Goal: Find contact information: Find contact information

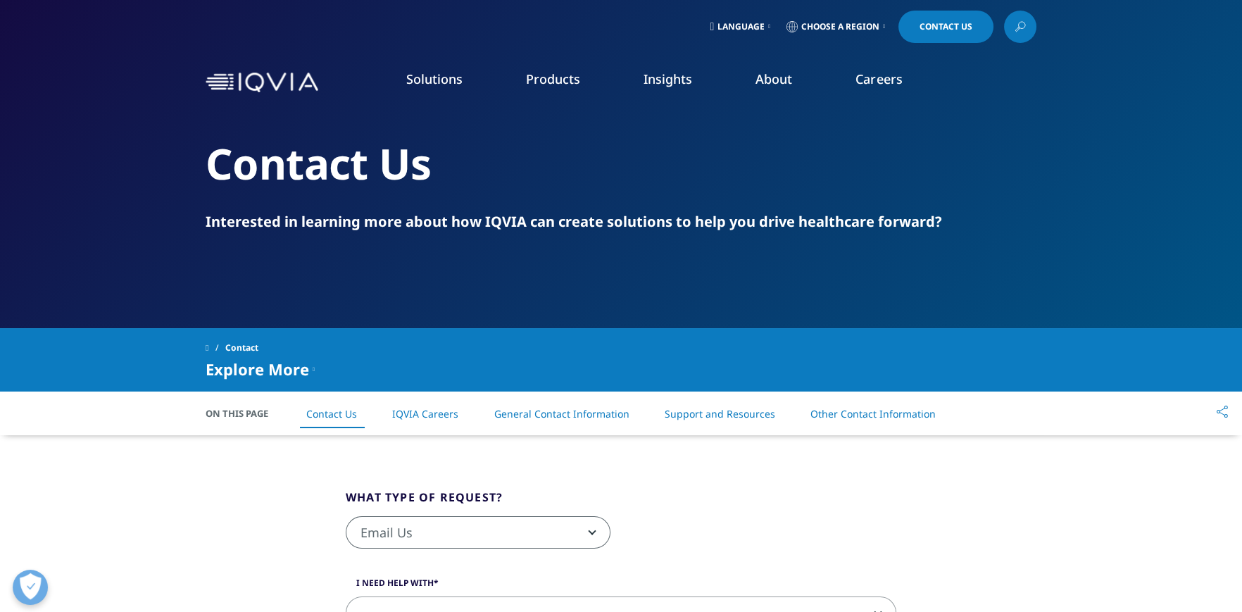
click at [769, 78] on link "About" at bounding box center [773, 78] width 37 height 17
click at [265, 68] on div "Solutions quick find a capability Clear Search Loading SOLUTIONS Research & Dev…" at bounding box center [621, 82] width 831 height 66
click at [264, 76] on img at bounding box center [262, 82] width 113 height 20
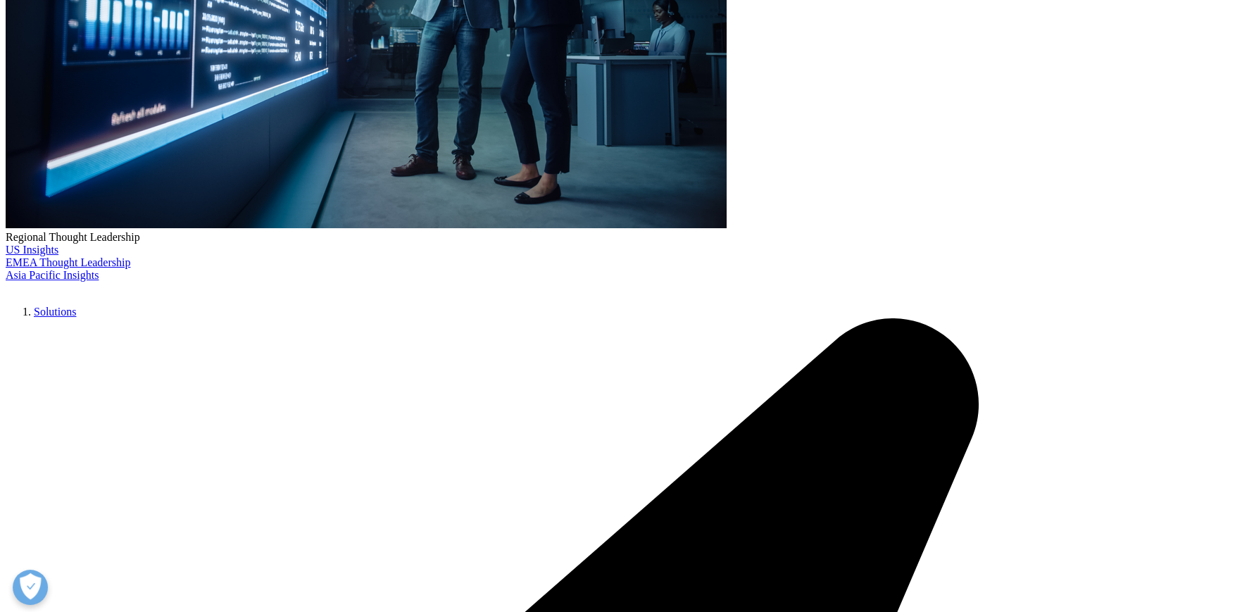
scroll to position [281, 0]
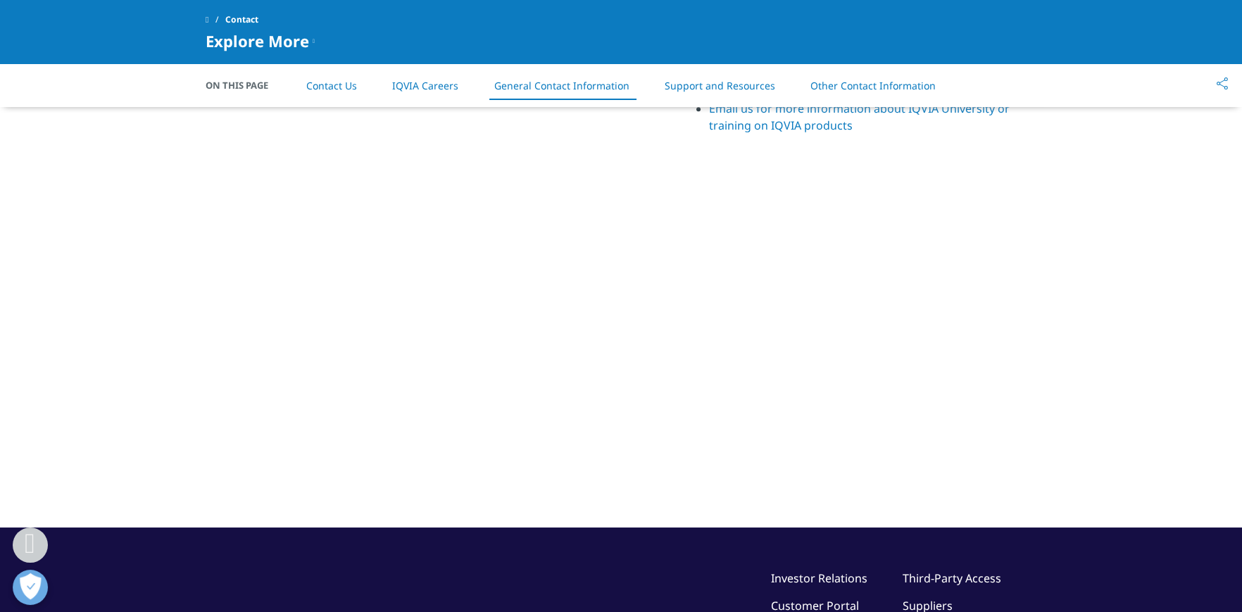
scroll to position [2318, 0]
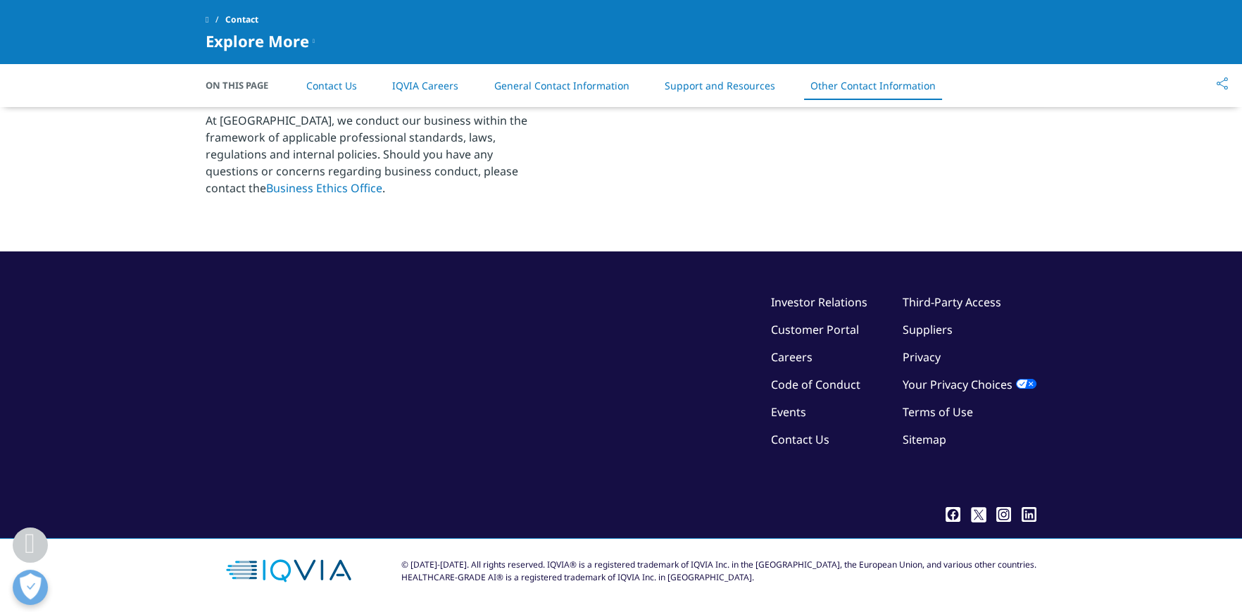
click at [809, 443] on link "Contact Us" at bounding box center [800, 438] width 58 height 15
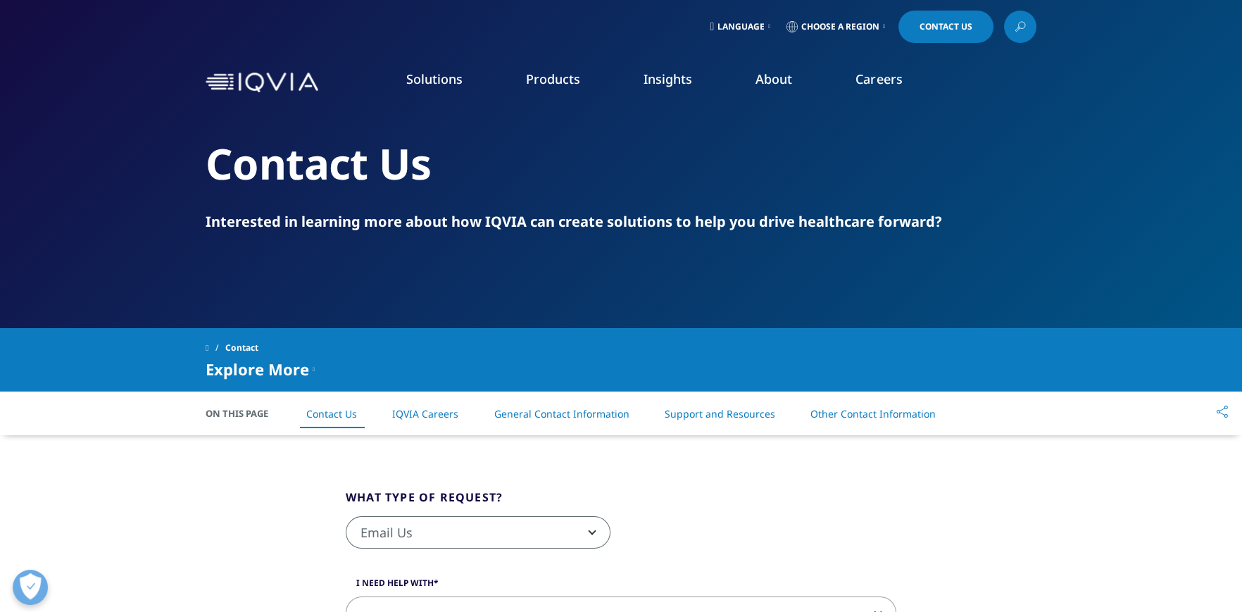
click at [780, 74] on link "About" at bounding box center [773, 78] width 37 height 17
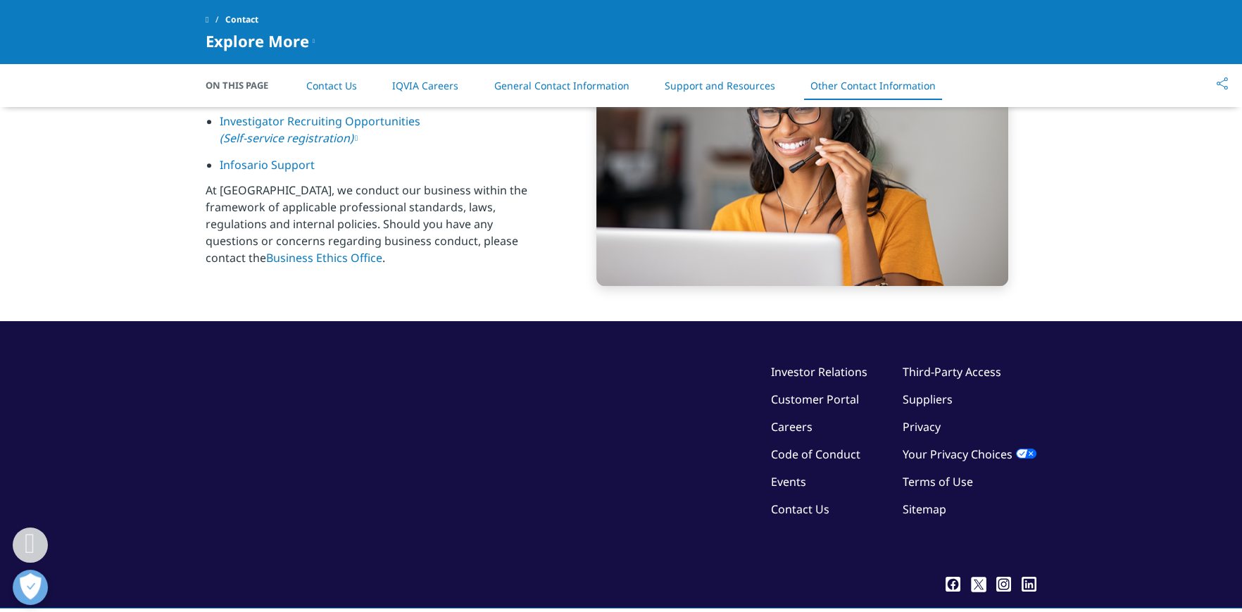
scroll to position [2318, 0]
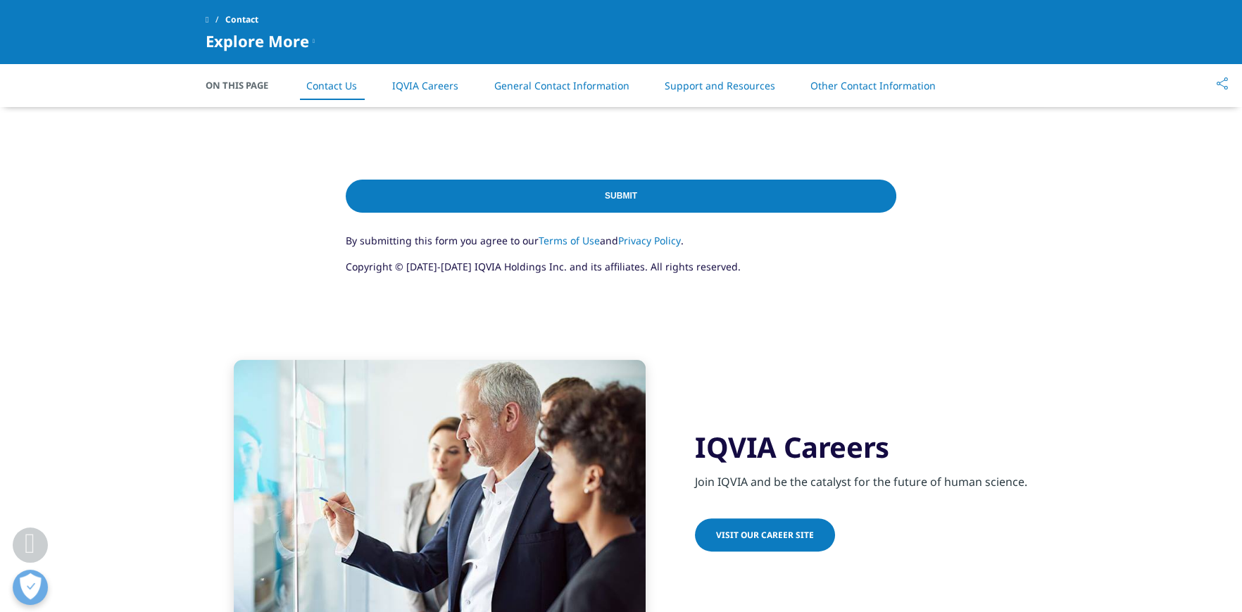
click at [334, 87] on link "Contact Us" at bounding box center [331, 85] width 51 height 13
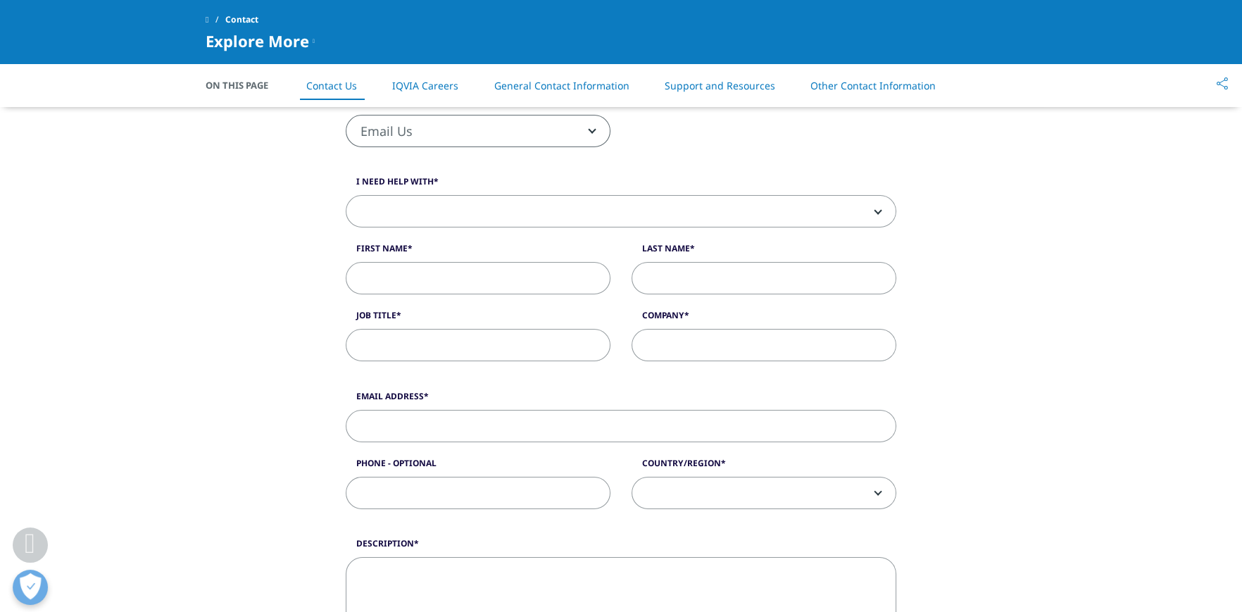
scroll to position [284, 0]
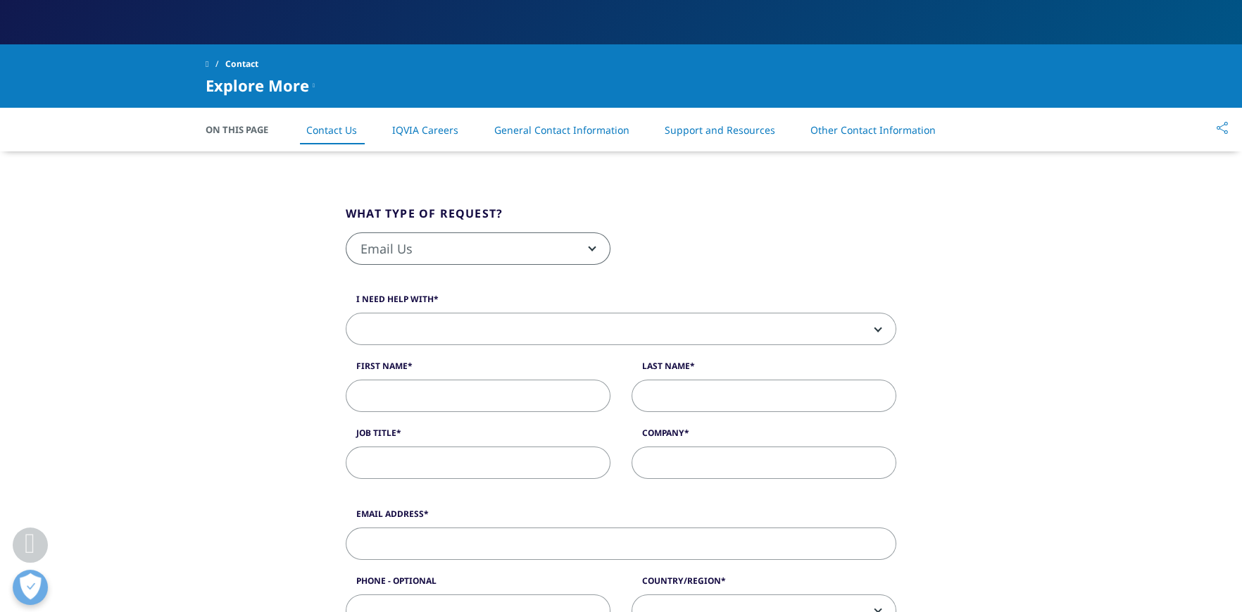
click at [208, 64] on span at bounding box center [207, 64] width 3 height 10
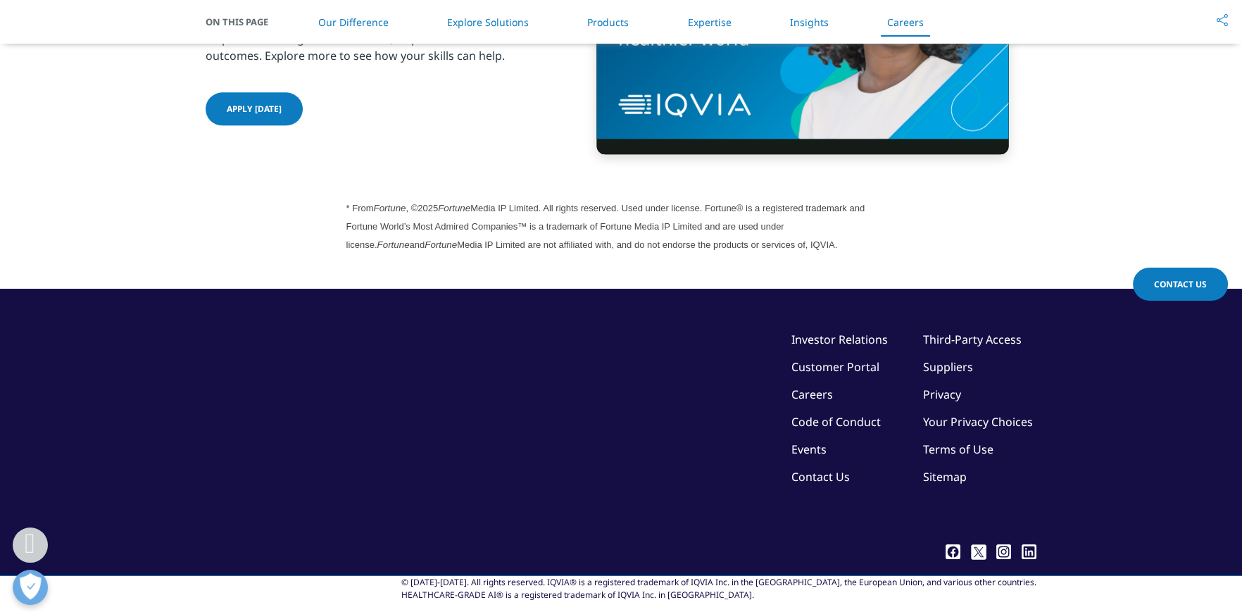
scroll to position [3856, 0]
drag, startPoint x: 595, startPoint y: 561, endPoint x: 572, endPoint y: 560, distance: 24.0
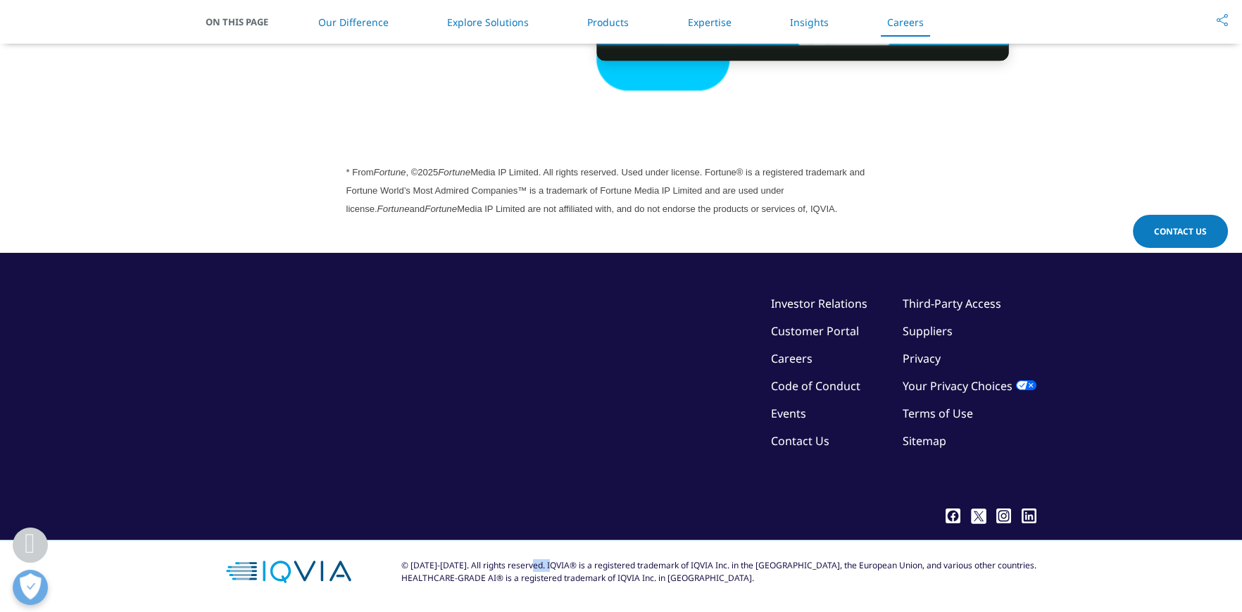
click at [572, 560] on div "© 2018-2025. All rights reserved. IQVIA® is a registered trademark of IQVIA Inc…" at bounding box center [718, 571] width 635 height 25
copy div "IQVIA"
click at [493, 195] on div "* From Fortune , ©2025 Fortune Media IP Limited. All rights reserved. Used unde…" at bounding box center [621, 190] width 550 height 55
click at [803, 433] on link "Contact Us" at bounding box center [800, 440] width 58 height 15
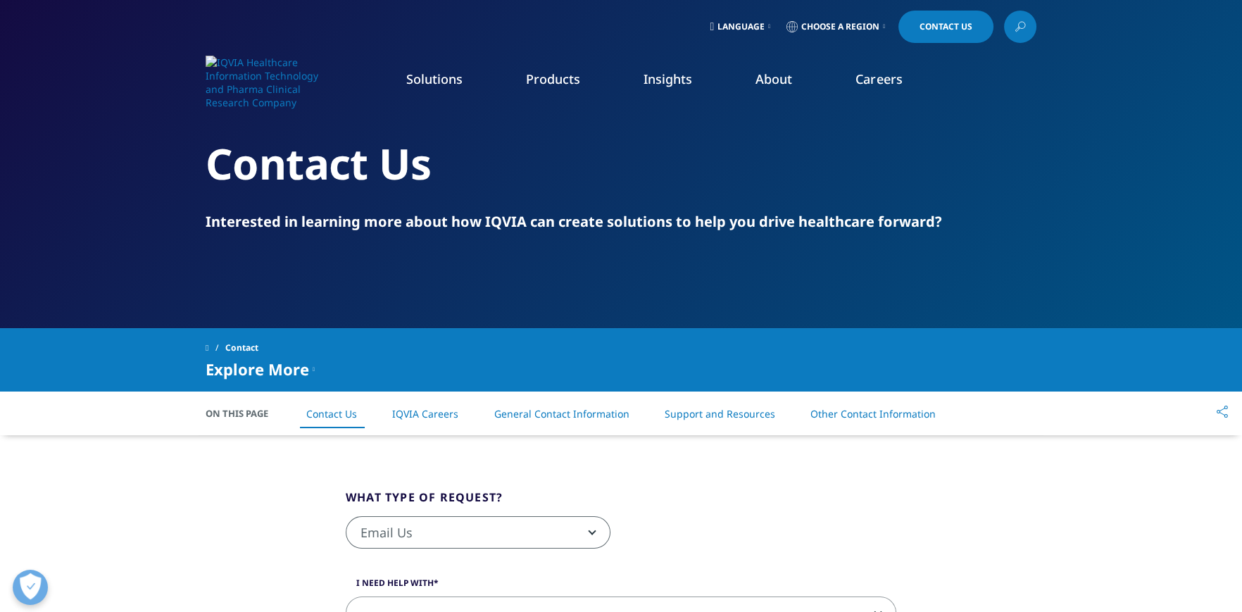
click at [838, 405] on li "Other Contact Information" at bounding box center [872, 414] width 153 height 42
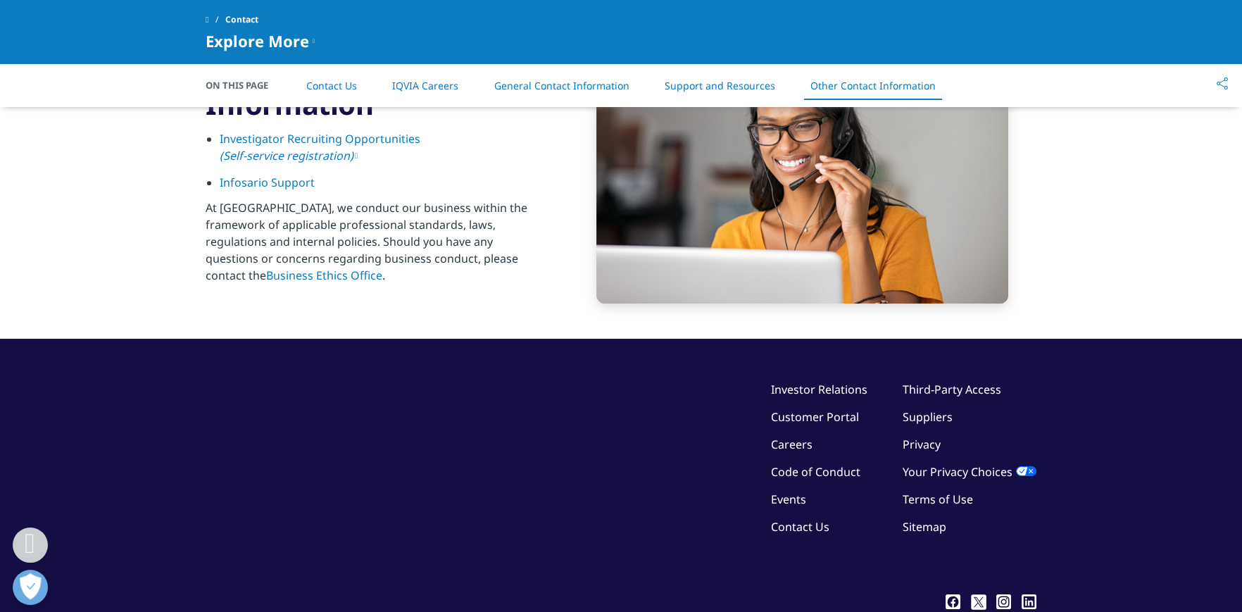
scroll to position [2255, 0]
